Goal: Transaction & Acquisition: Book appointment/travel/reservation

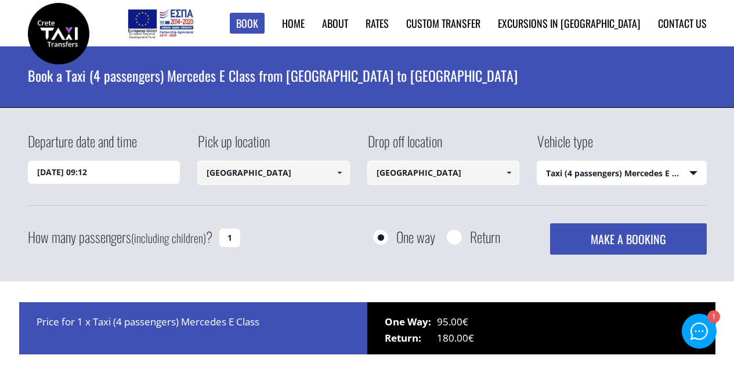
select select "540"
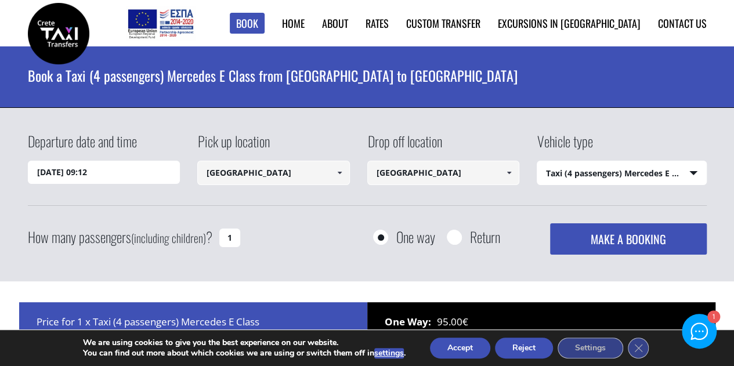
click at [229, 238] on input "1" at bounding box center [229, 238] width 21 height 19
type input "1"
type input "2"
click at [627, 172] on select "Select vehicle type Taxi (4 passengers) Mercedes E Class Mini Van (7 passengers…" at bounding box center [621, 173] width 169 height 24
click at [537, 161] on select "Select vehicle type Taxi (4 passengers) Mercedes E Class Mini Van (7 passengers…" at bounding box center [621, 173] width 169 height 24
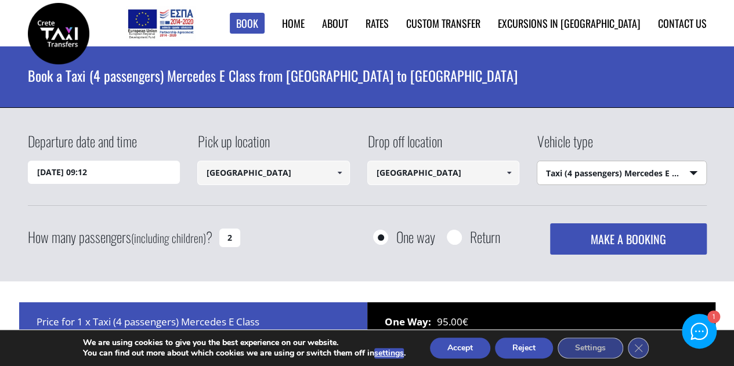
click at [605, 239] on button "MAKE A BOOKING" at bounding box center [628, 238] width 156 height 31
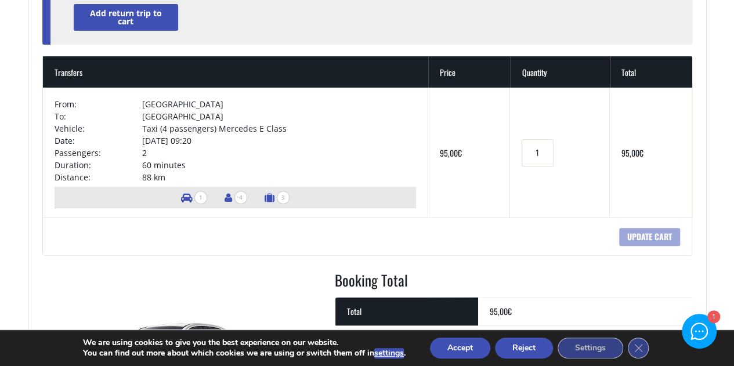
scroll to position [168, 0]
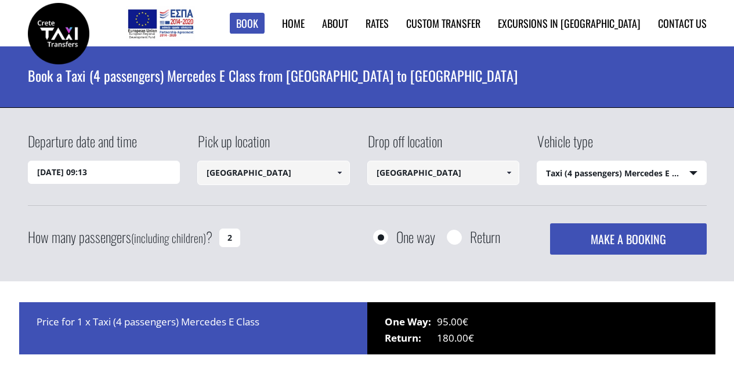
select select "540"
